Goal: Task Accomplishment & Management: Manage account settings

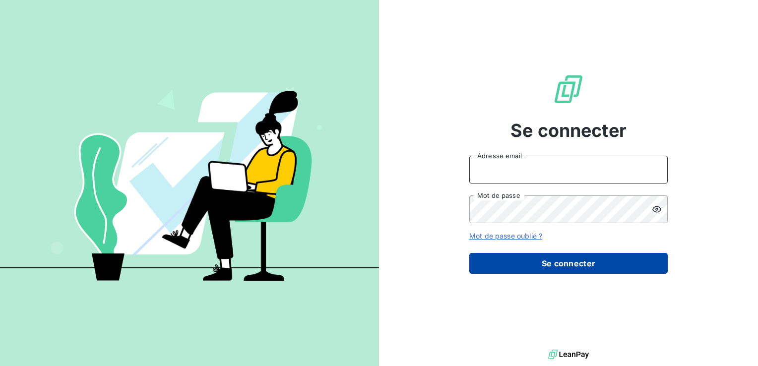
type input "BEZILLE"
click at [591, 265] on button "Se connecter" at bounding box center [569, 263] width 199 height 21
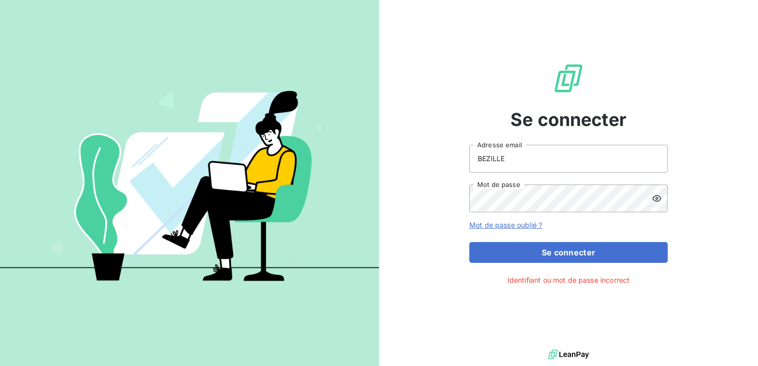
click at [658, 201] on icon at bounding box center [657, 198] width 9 height 6
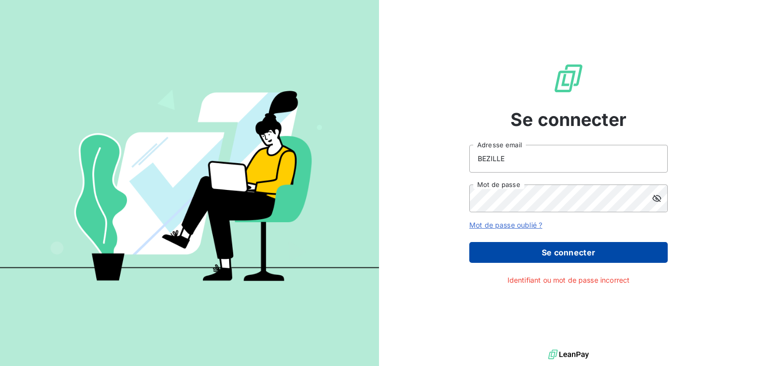
click at [552, 251] on button "Se connecter" at bounding box center [569, 252] width 199 height 21
click at [542, 248] on button "Se connecter" at bounding box center [569, 252] width 199 height 21
